Goal: Task Accomplishment & Management: Manage account settings

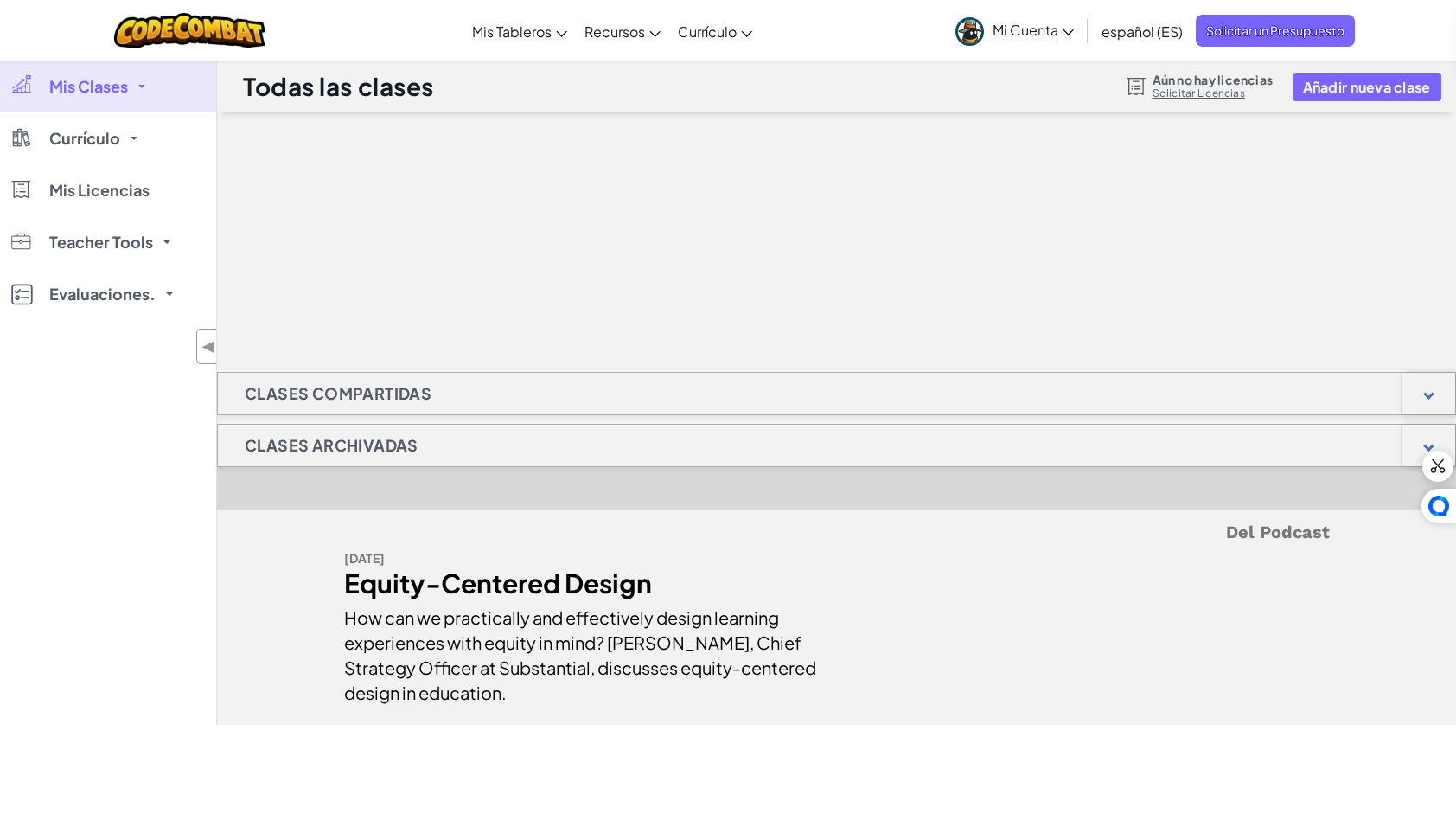
click at [100, 90] on span "Mis Clases" at bounding box center [89, 86] width 78 height 15
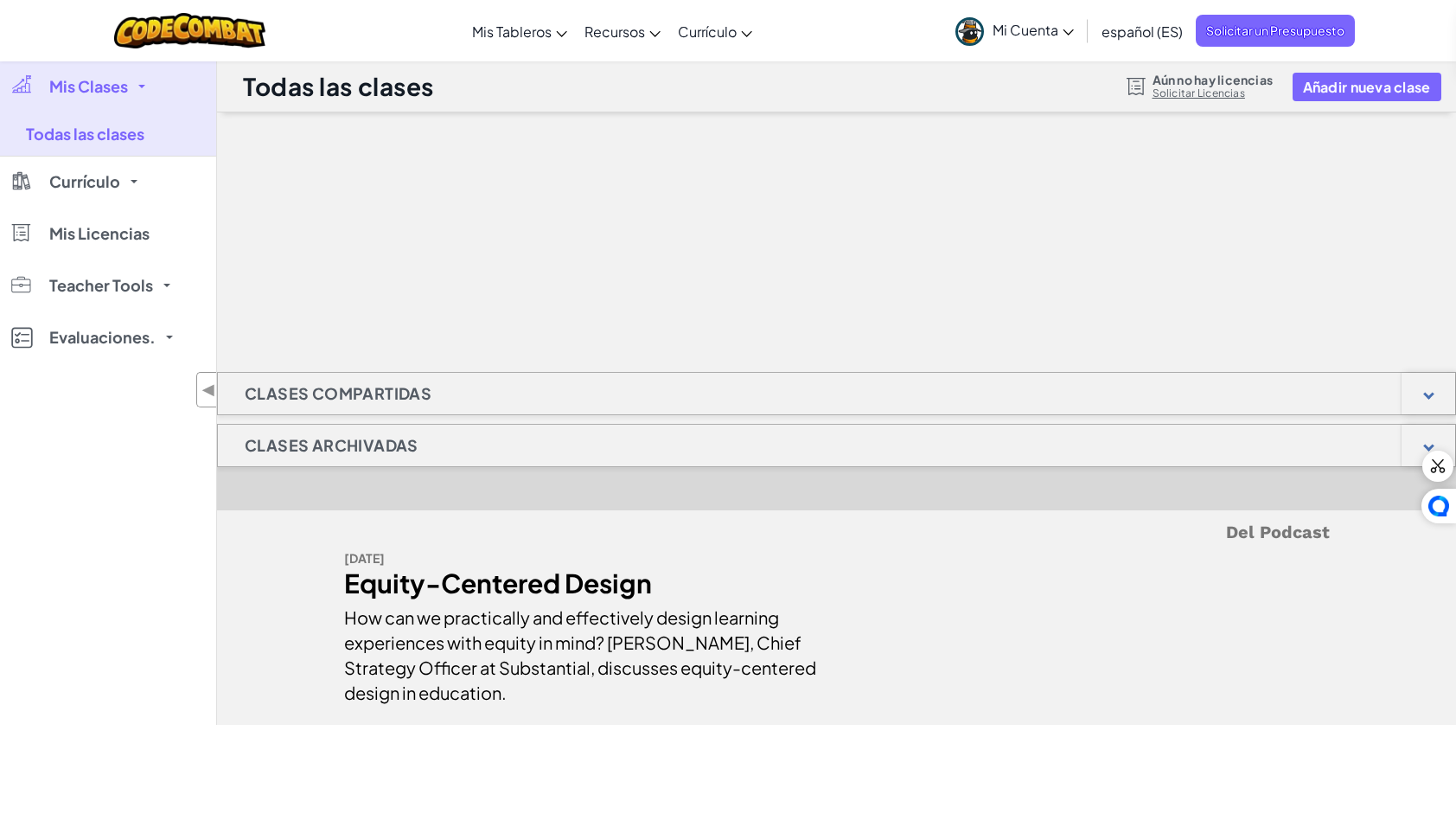
click at [277, 386] on h1 "Clases Compartidas" at bounding box center [338, 393] width 241 height 43
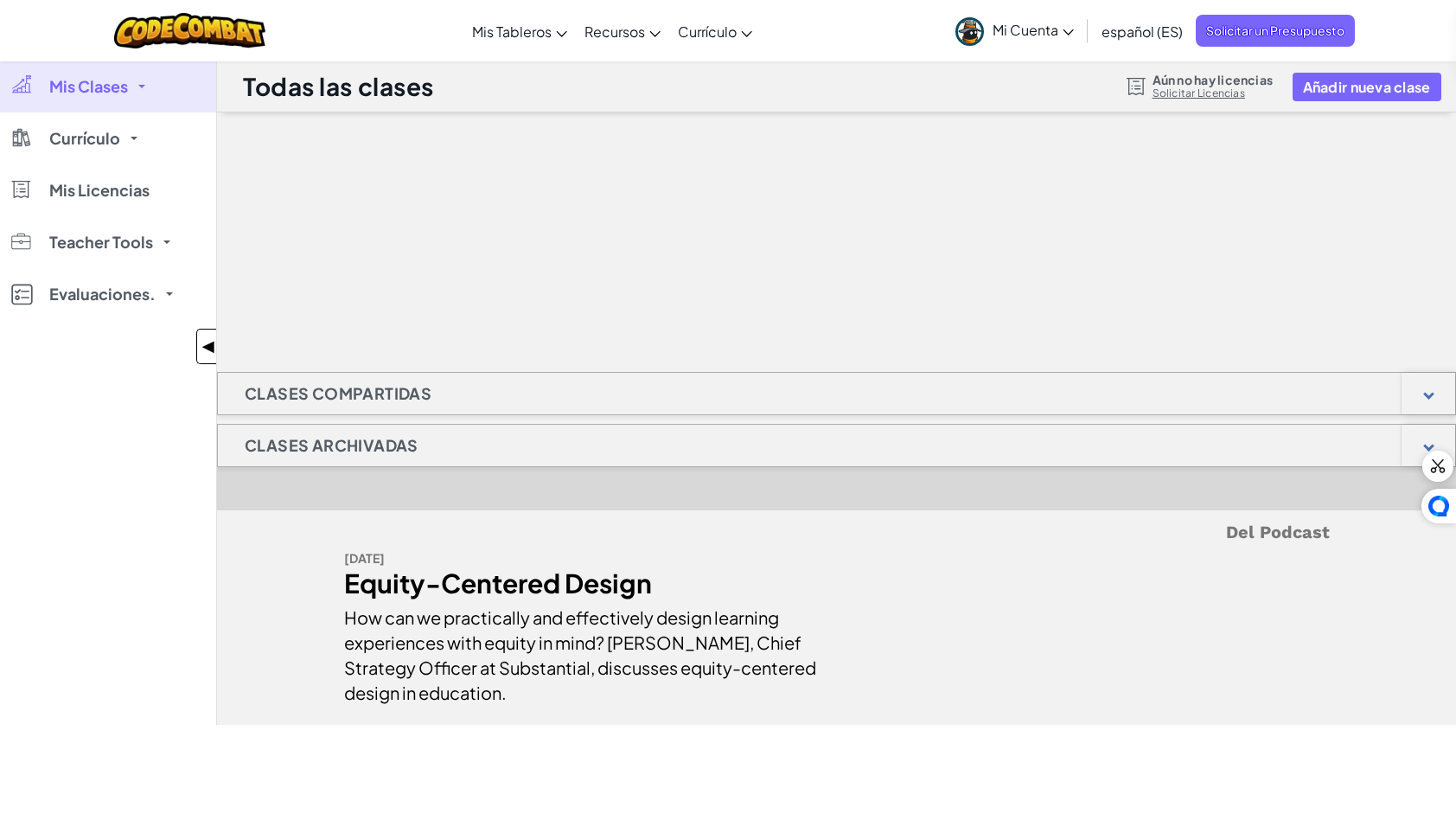
click at [214, 348] on span "◀" at bounding box center [208, 346] width 14 height 25
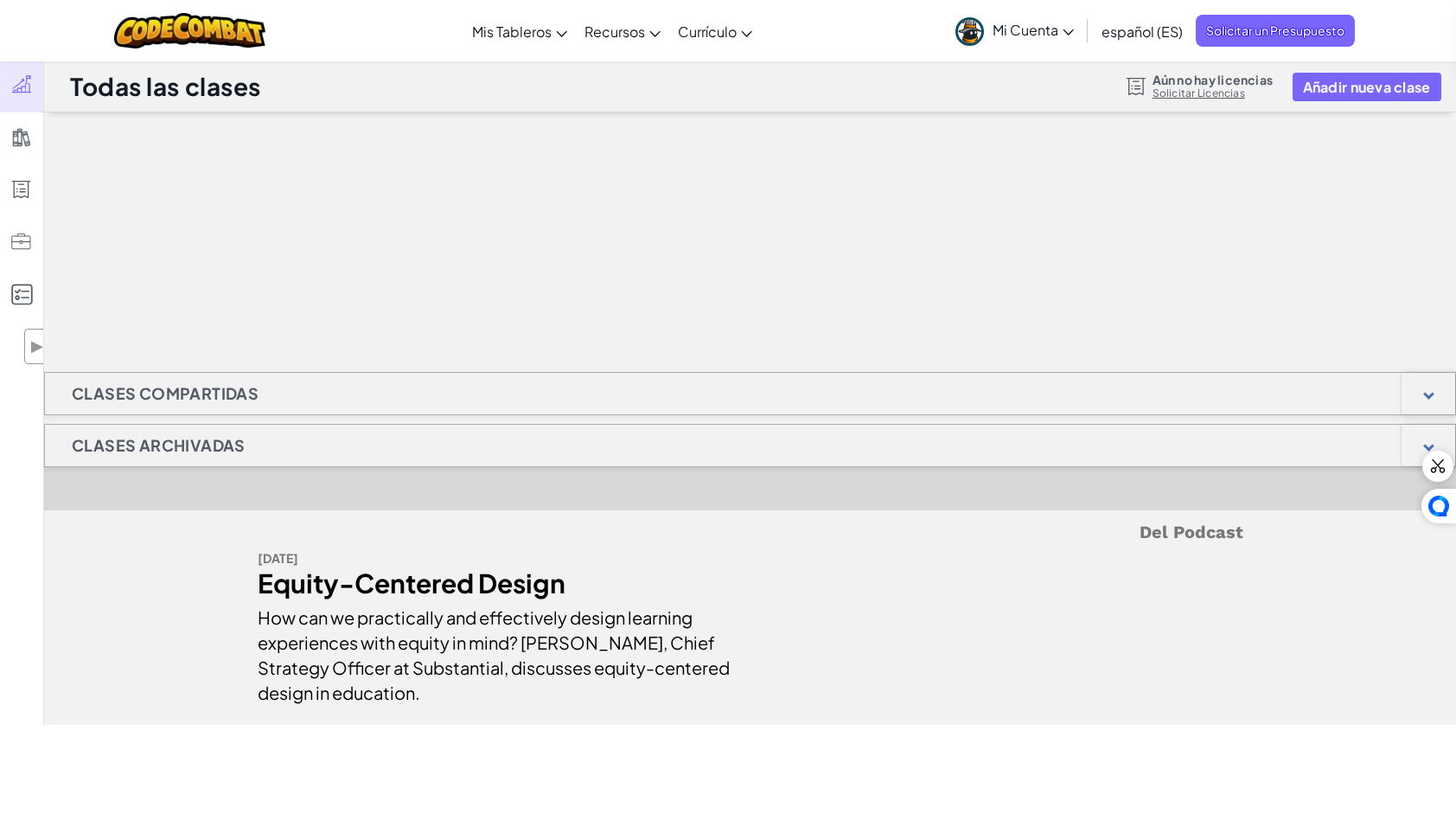
click at [183, 452] on h1 "Clases archivadas" at bounding box center [159, 445] width 227 height 43
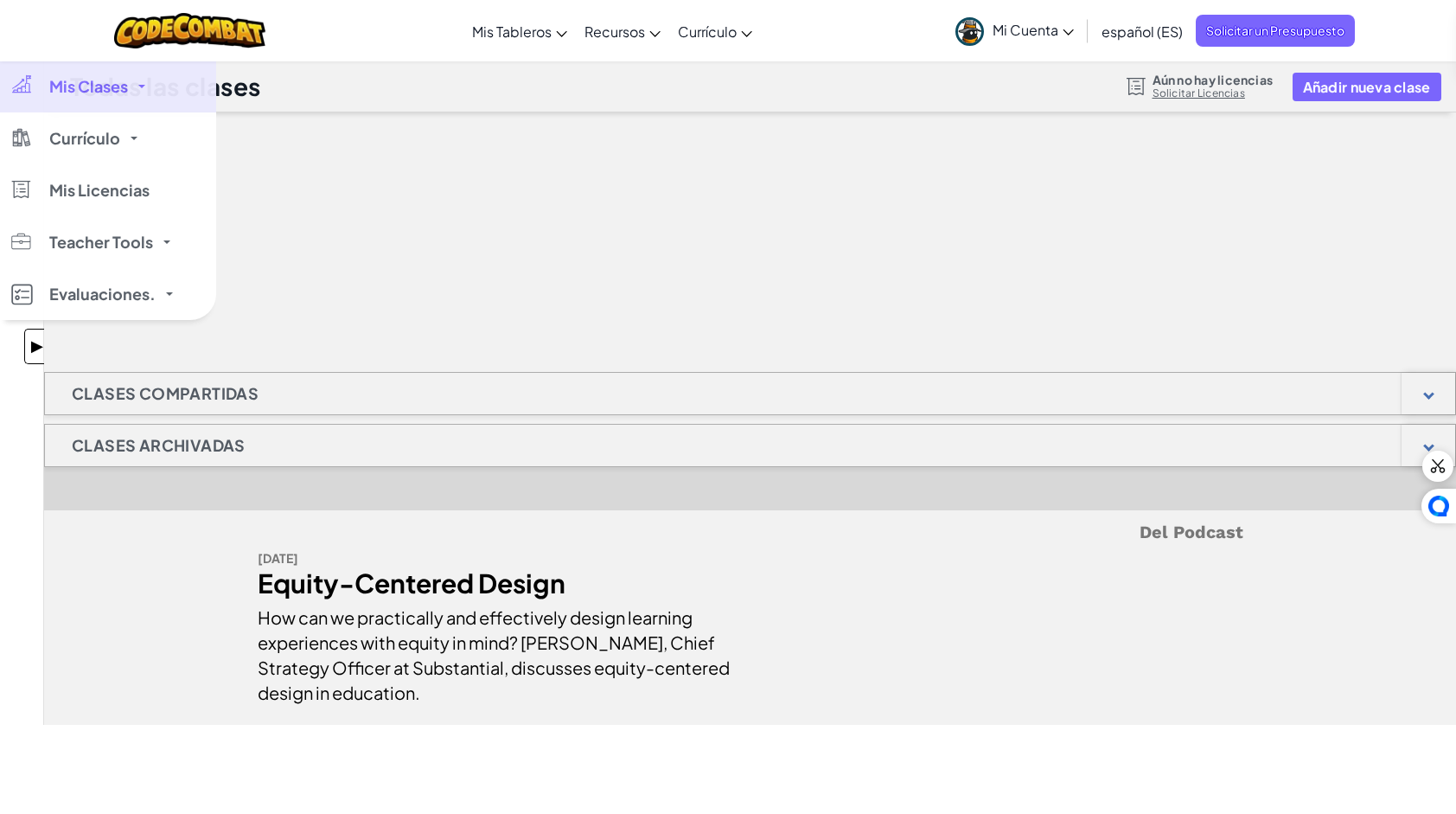
click at [40, 337] on span "▶" at bounding box center [36, 346] width 14 height 25
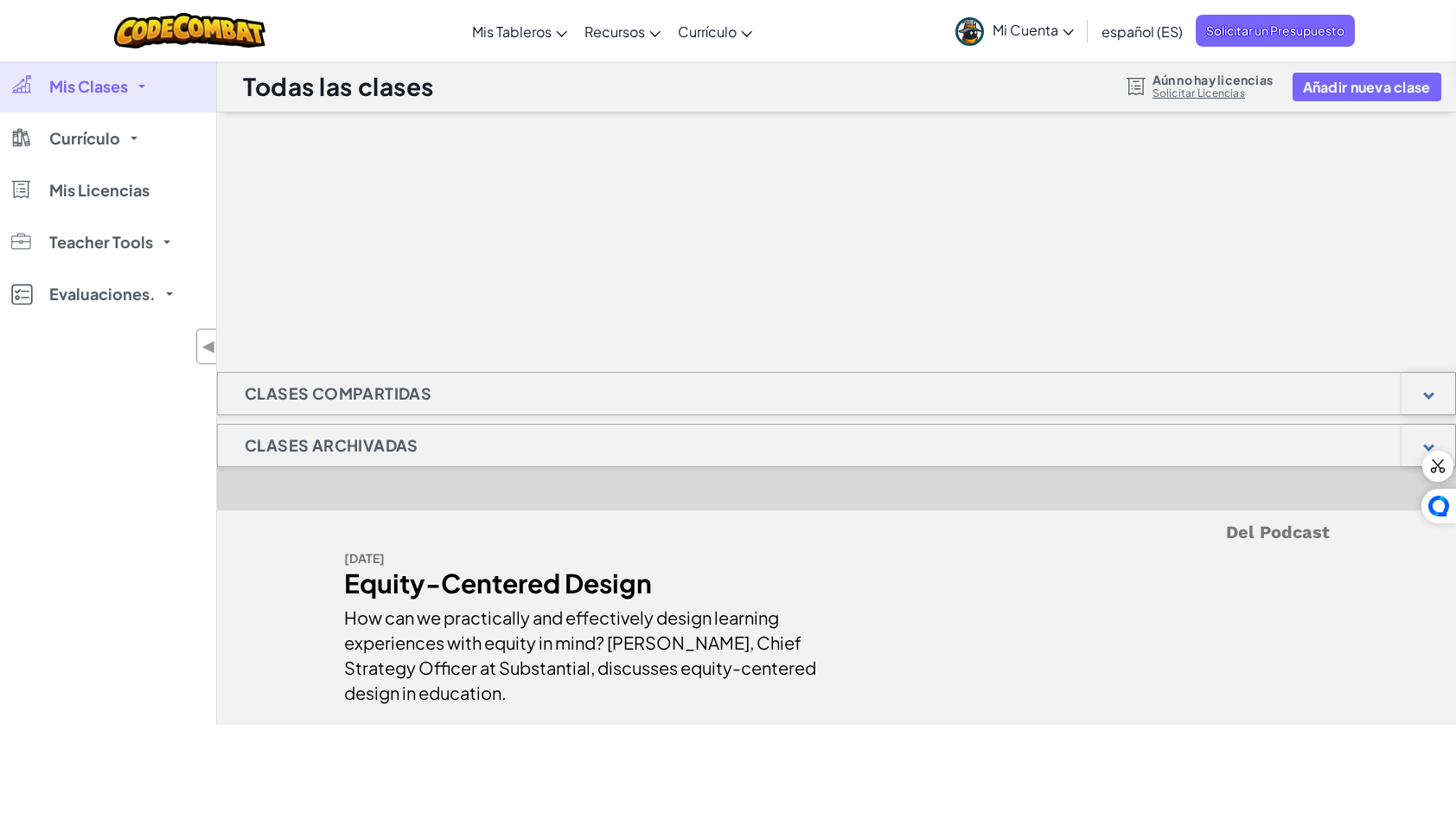
click at [302, 456] on h1 "Clases archivadas" at bounding box center [332, 445] width 227 height 43
click at [105, 135] on span "Currículo" at bounding box center [85, 139] width 71 height 15
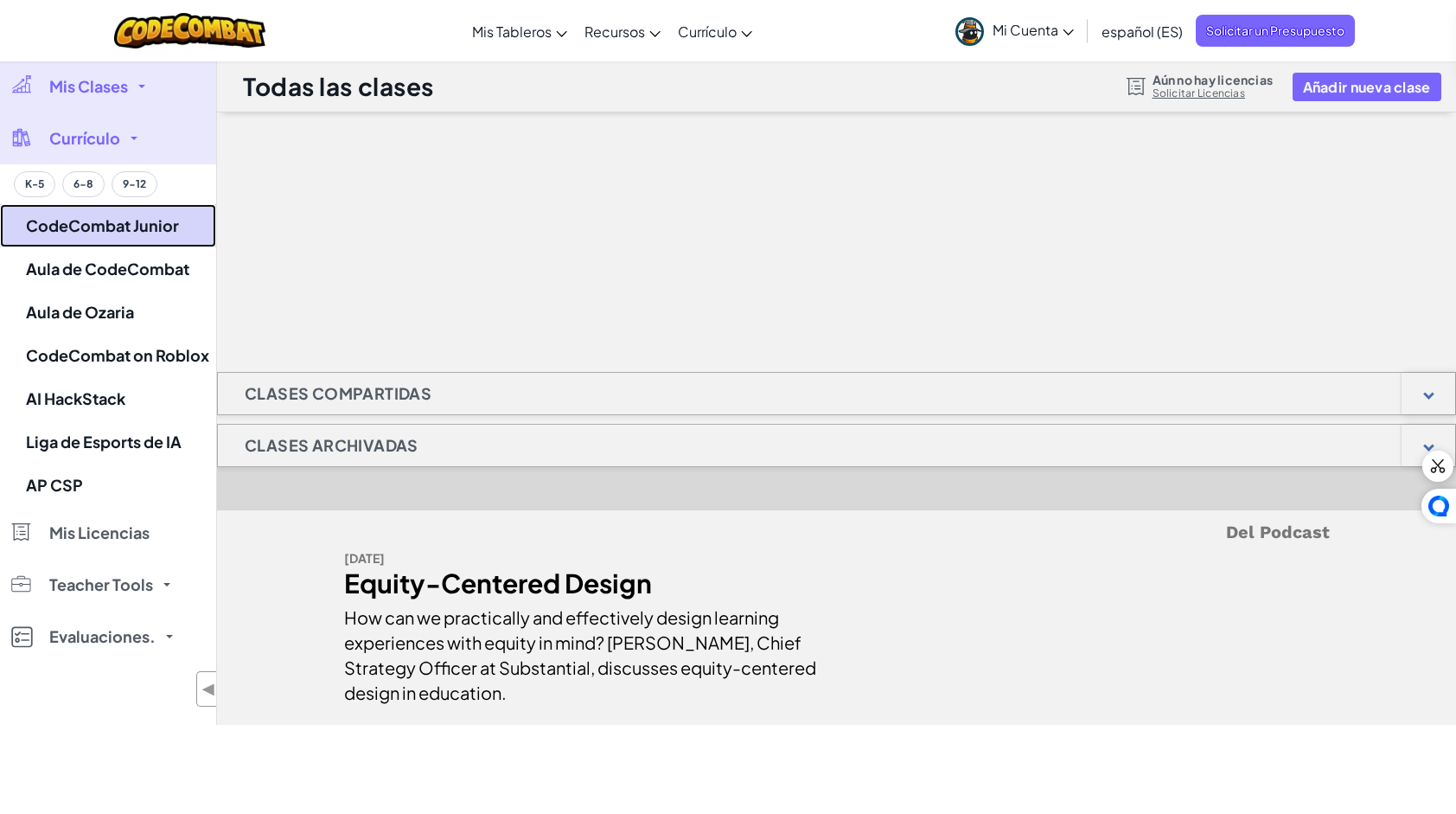
click at [124, 224] on link "CodeCombat Junior" at bounding box center [108, 225] width 216 height 43
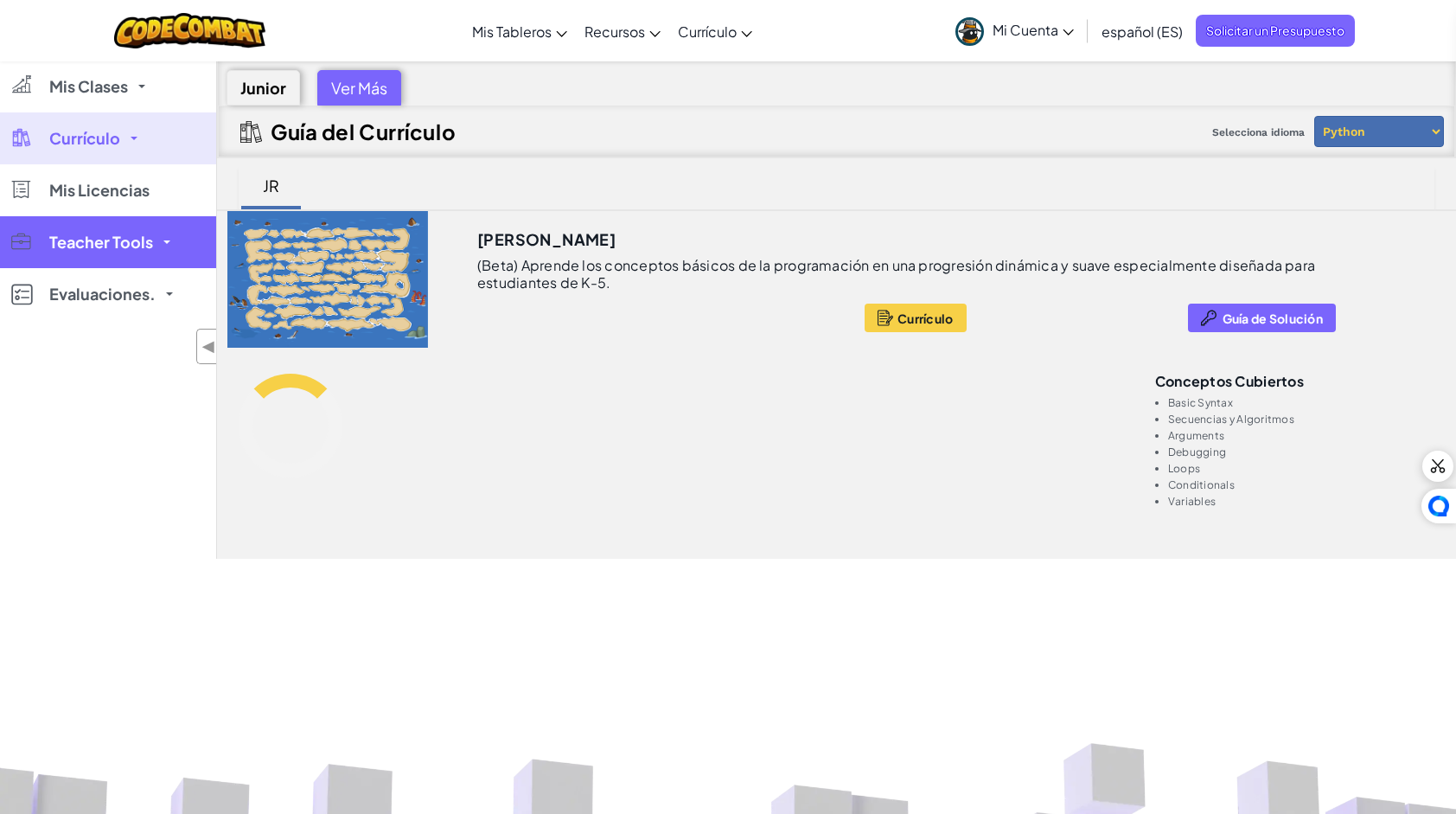
click at [137, 234] on span "Teacher Tools" at bounding box center [101, 242] width 104 height 15
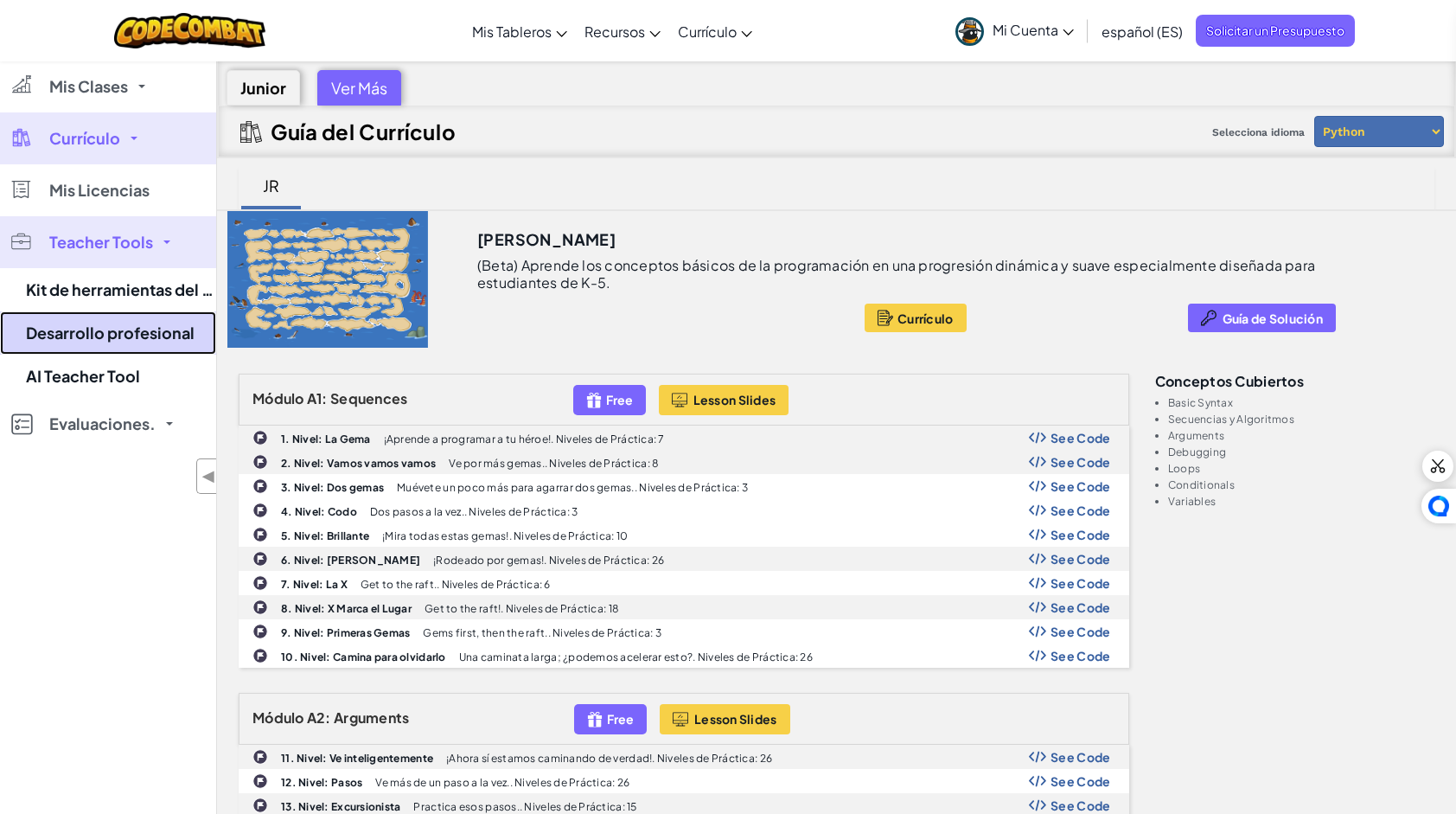
click at [88, 314] on link "Desarrollo profesional" at bounding box center [108, 332] width 216 height 43
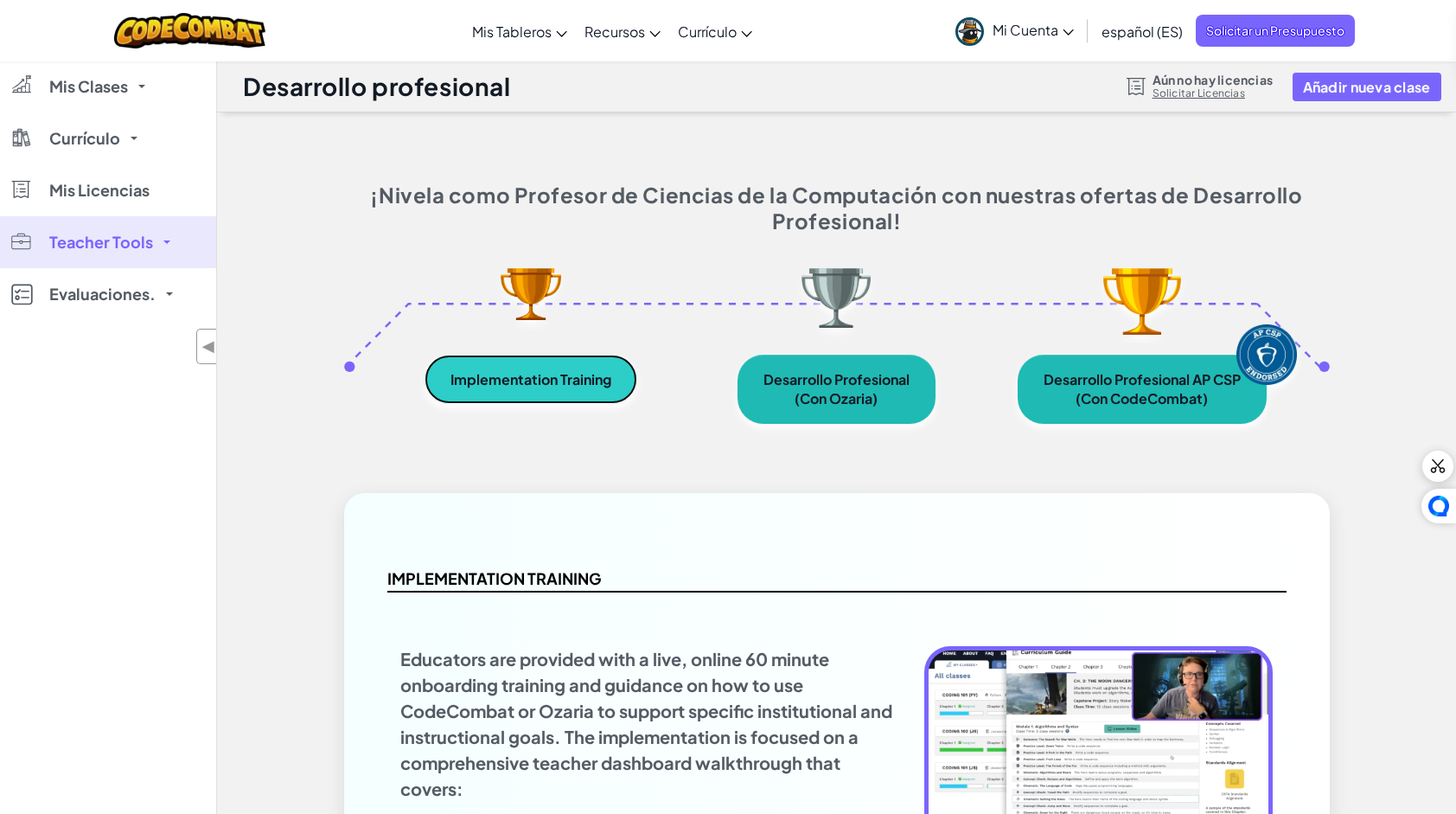
click at [566, 383] on link "Implementation Training" at bounding box center [530, 379] width 213 height 50
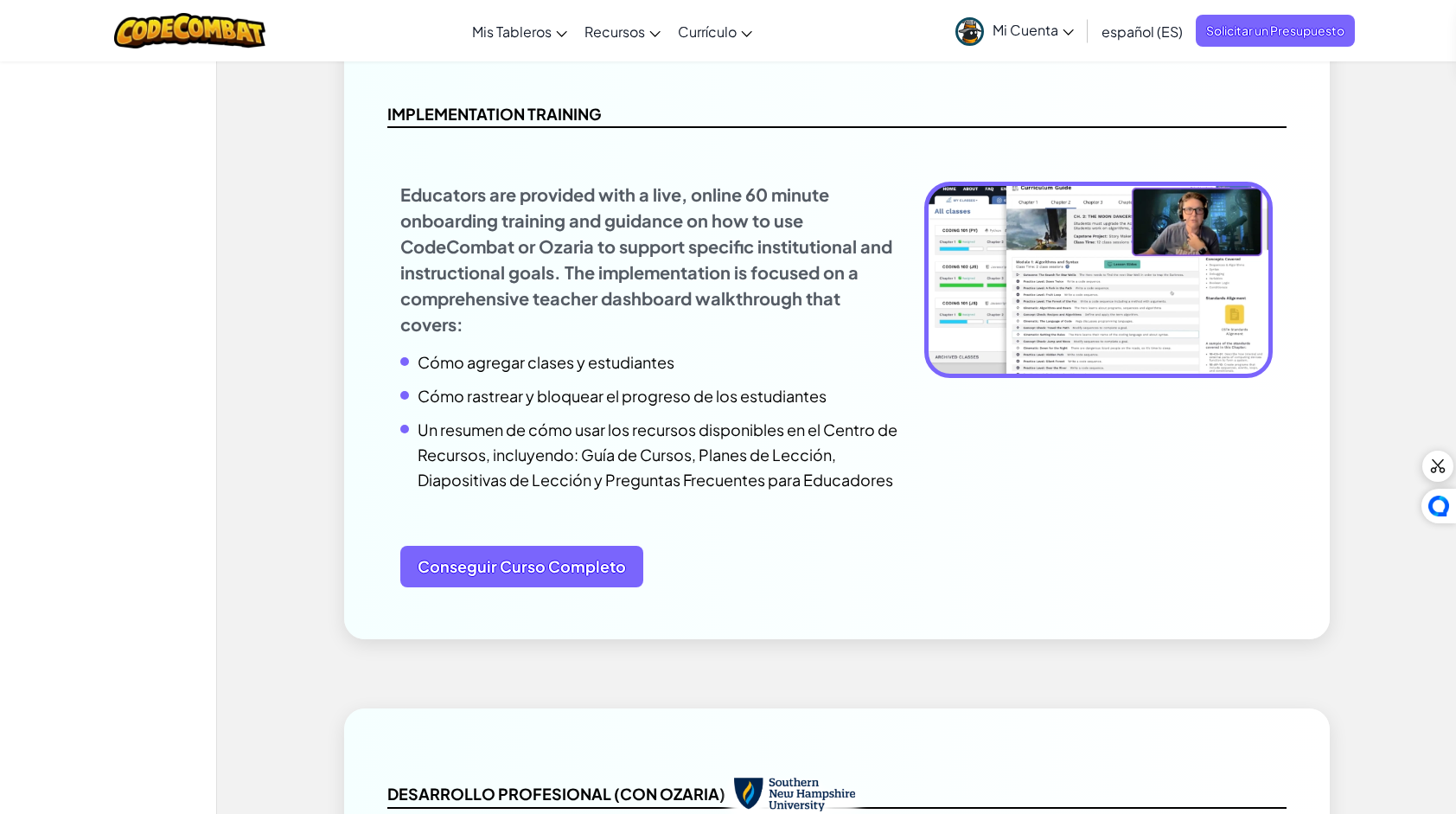
scroll to position [465, 0]
click at [464, 559] on span "Conseguir Curso Completo" at bounding box center [522, 565] width 243 height 41
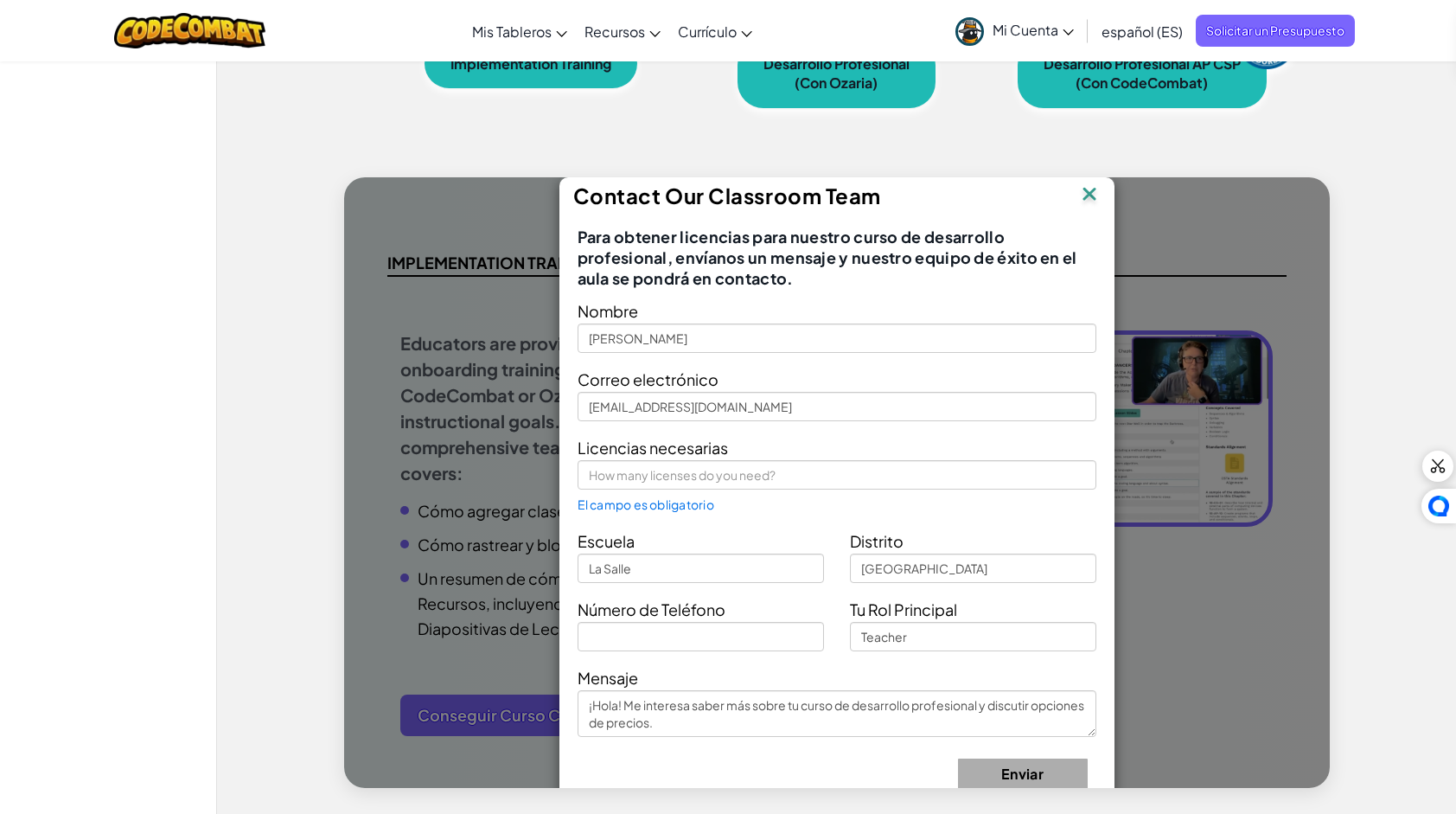
scroll to position [314, 0]
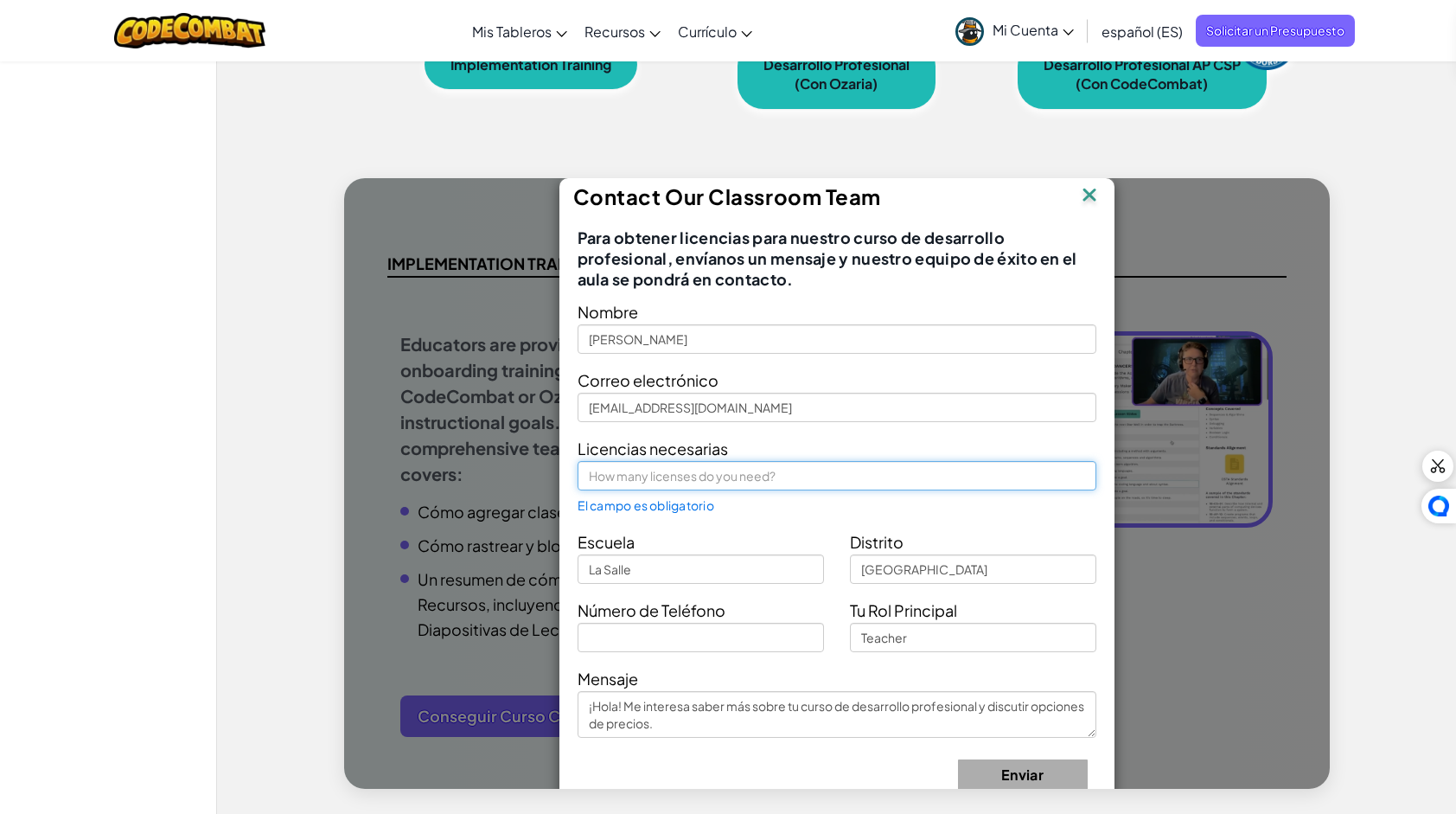
click at [895, 481] on input "text" at bounding box center [837, 475] width 519 height 30
click at [844, 472] on input "text" at bounding box center [837, 475] width 519 height 30
click at [1081, 194] on img at bounding box center [1090, 196] width 23 height 26
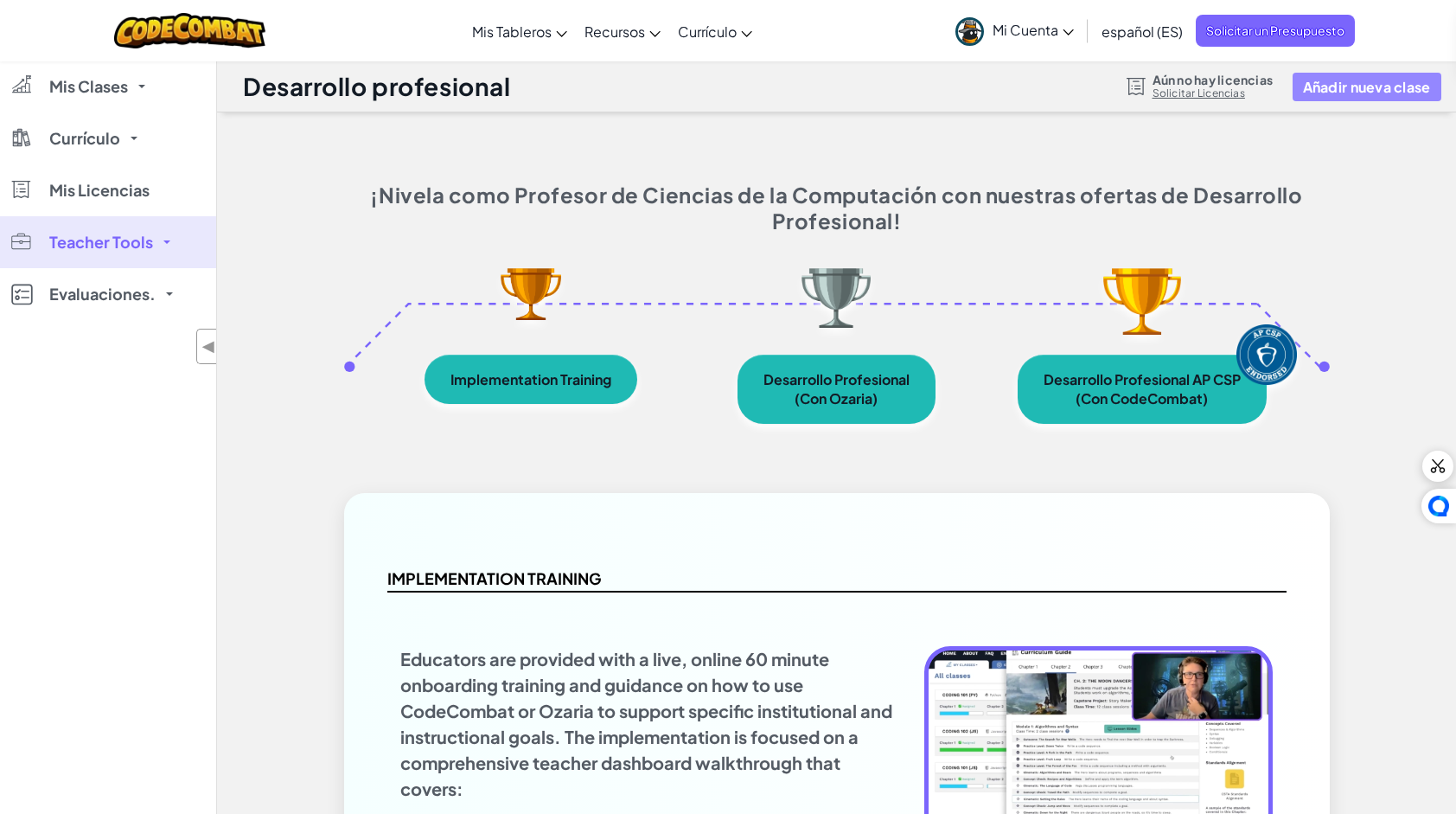
click at [1368, 97] on button "Añadir nueva clase" at bounding box center [1367, 87] width 149 height 29
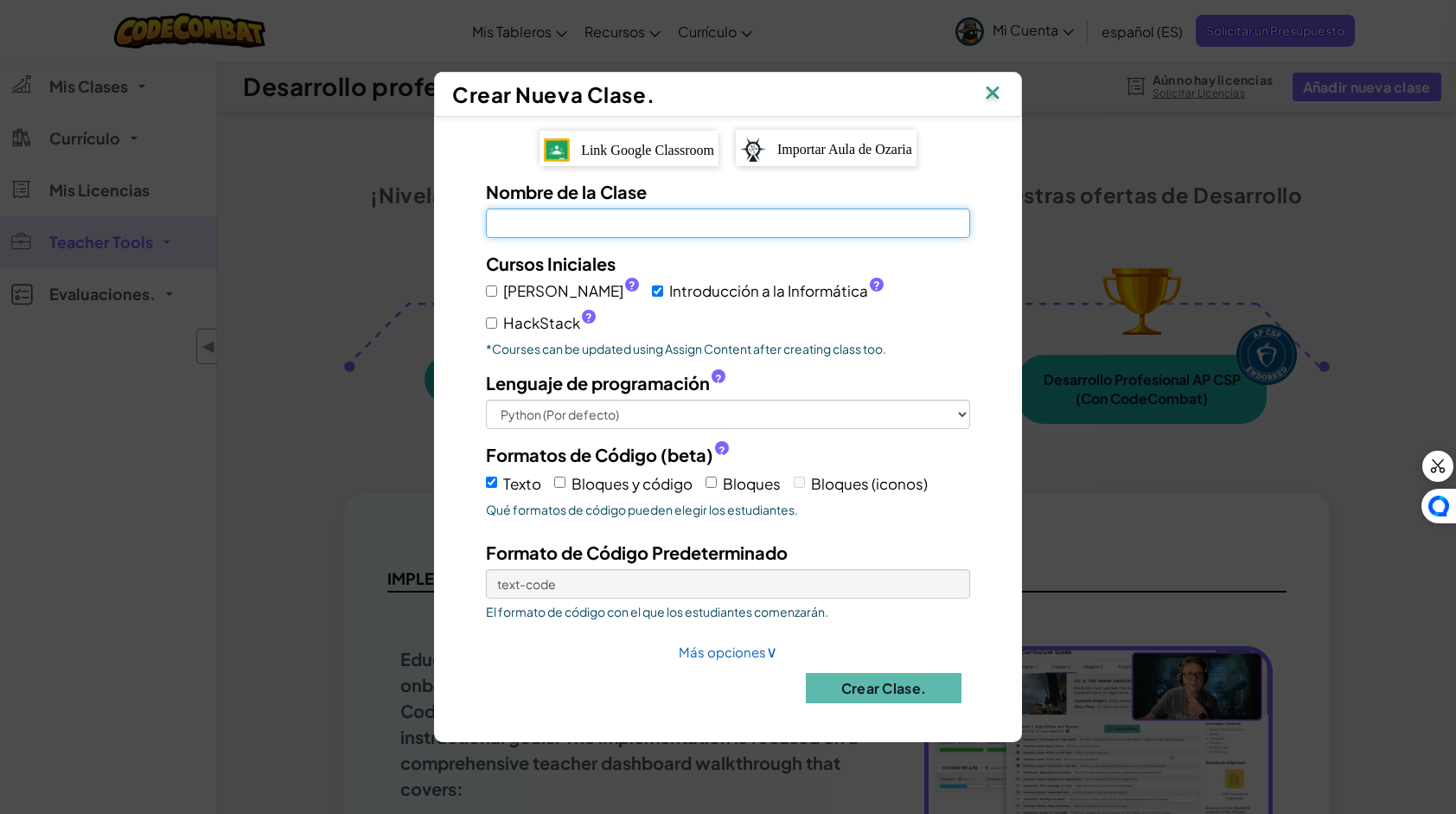
click at [642, 238] on input "Nombre de la Clase El campo es obligatorio" at bounding box center [728, 223] width 484 height 30
type input "Clase 1"
click at [812, 302] on div "[PERSON_NAME] ? Introducción a la Informática ? HackStack ?" at bounding box center [728, 306] width 484 height 59
click at [497, 317] on input "HackStack ?" at bounding box center [492, 323] width 11 height 11
checkbox input "true"
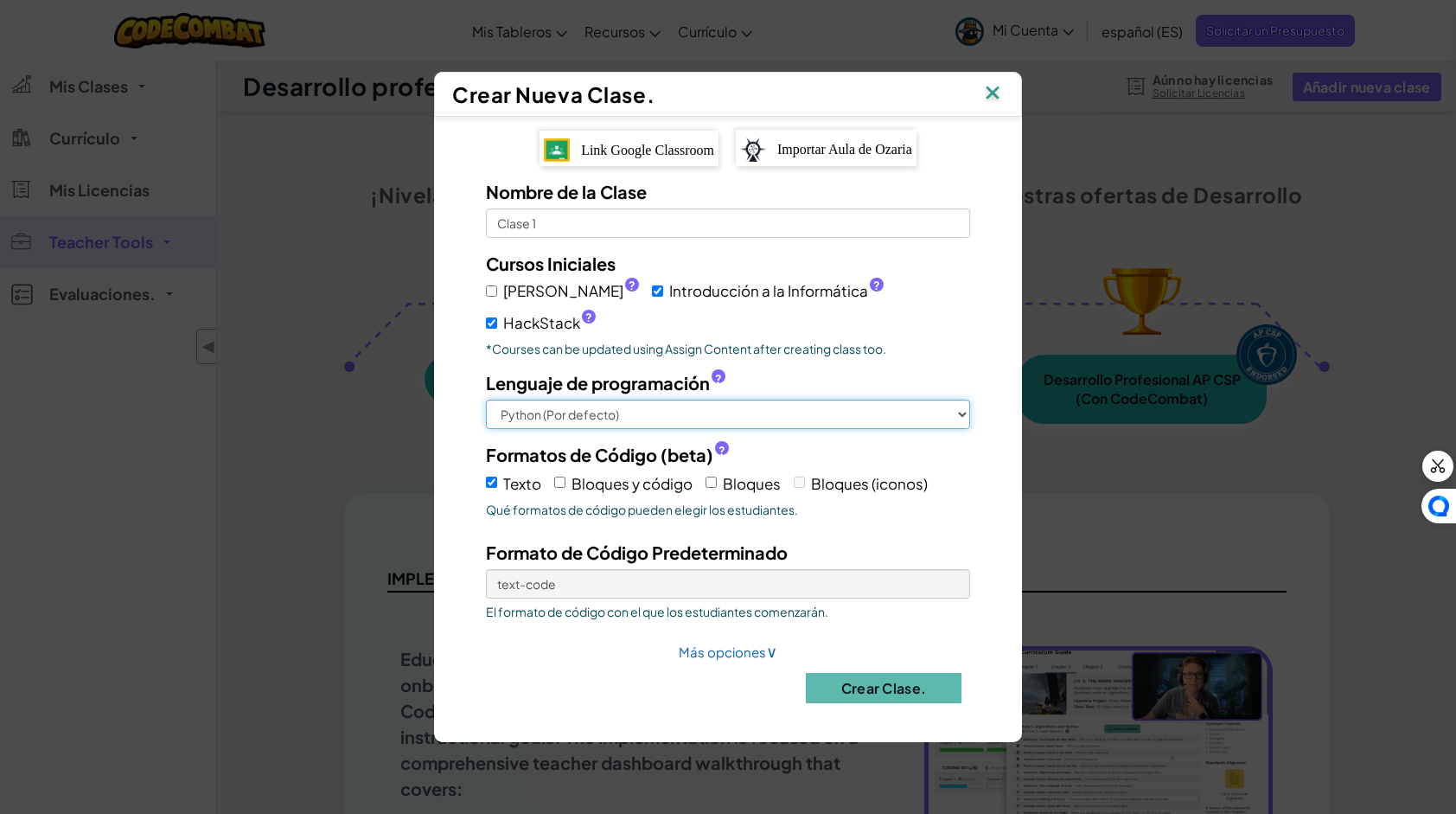
click at [624, 406] on select "Python (Por defecto) JavaScript C++ [GEOGRAPHIC_DATA] (Experimental)" at bounding box center [728, 414] width 484 height 30
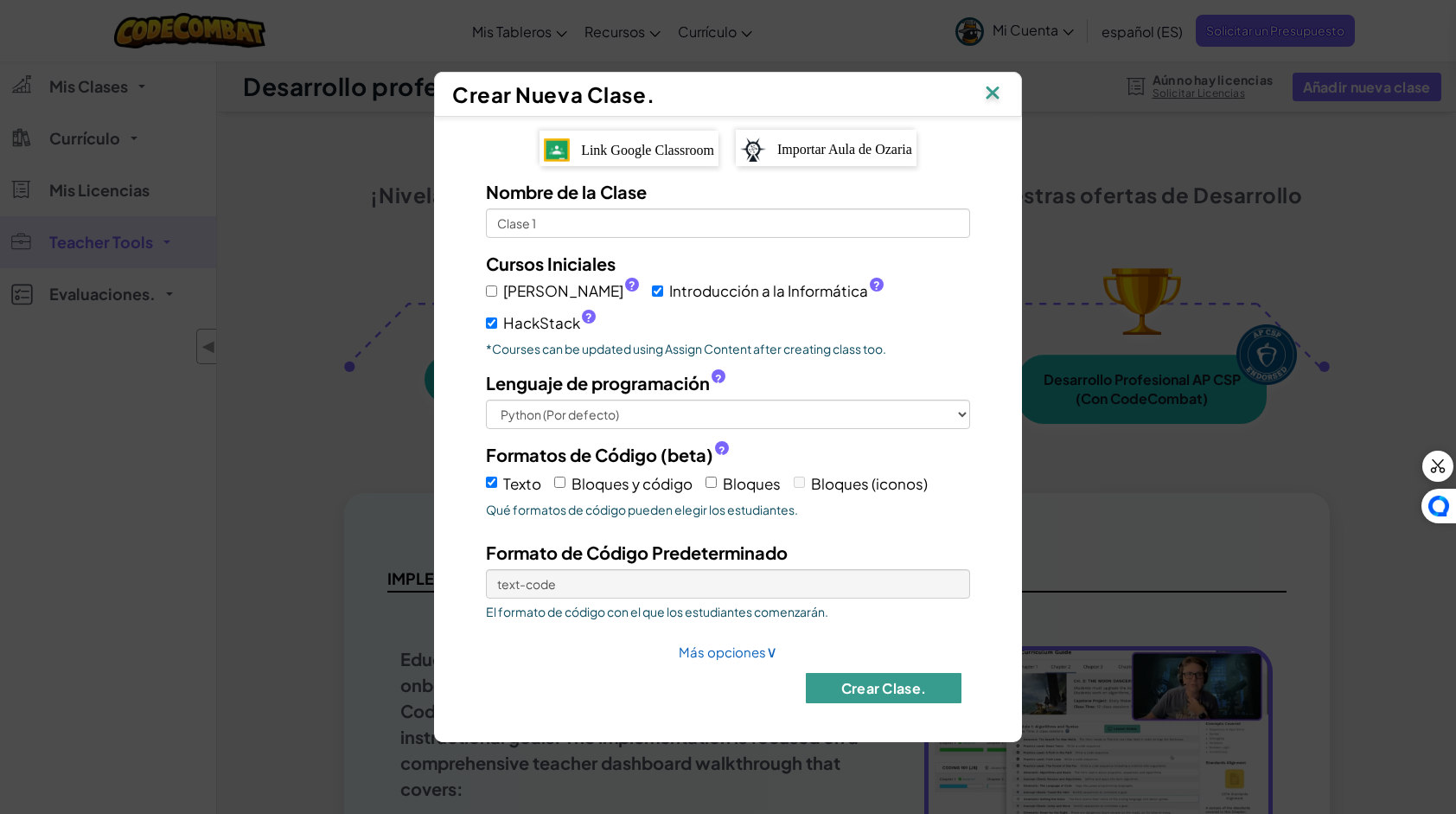
click at [867, 680] on button "Crear Clase." at bounding box center [884, 688] width 156 height 31
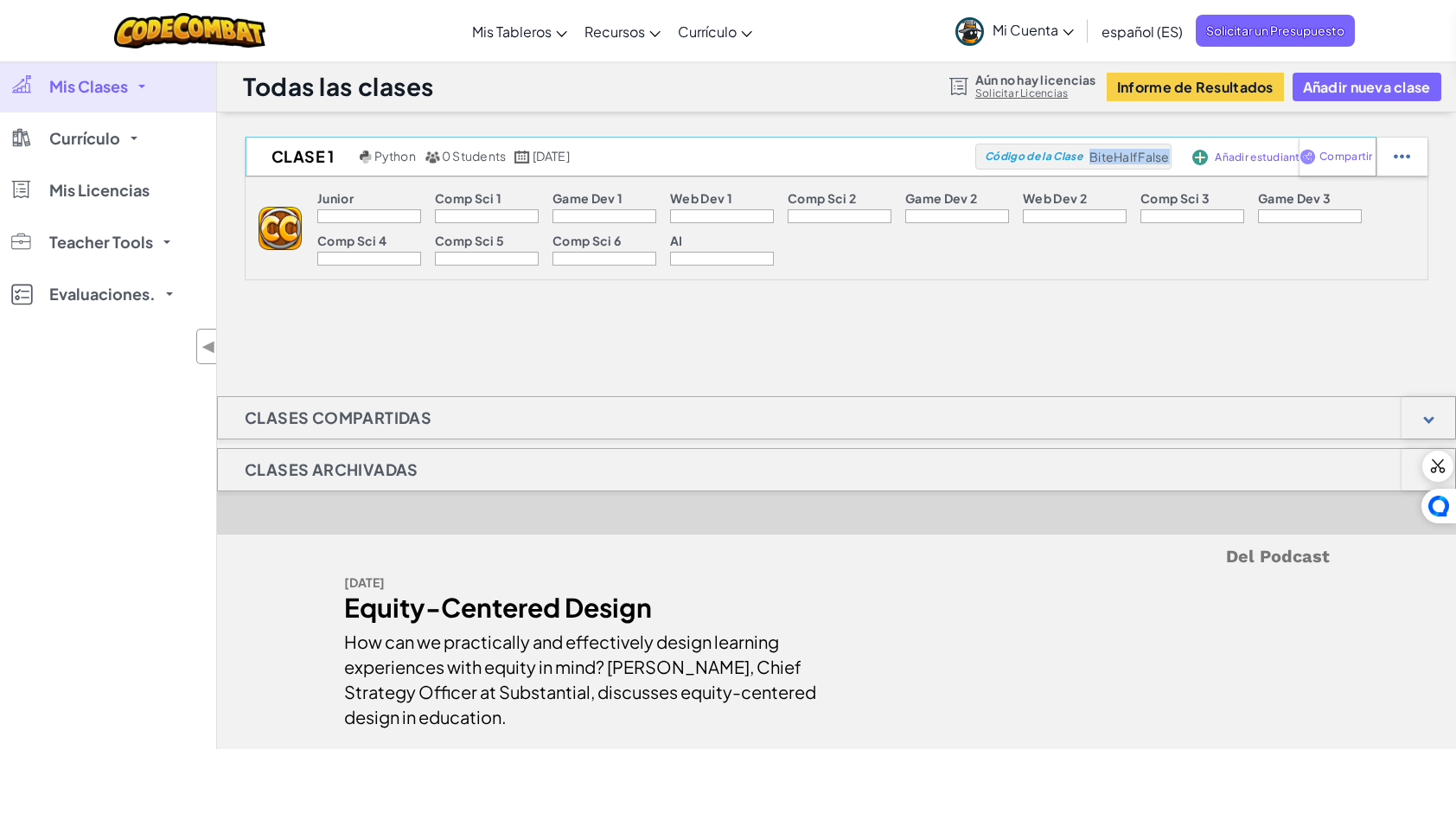
drag, startPoint x: 1167, startPoint y: 152, endPoint x: 1087, endPoint y: 160, distance: 80.4
click at [1087, 160] on div "Código de la Clase BiteHalfFalse" at bounding box center [1073, 156] width 196 height 26
copy div "Código de la Clase BiteHalfFalse"
